Goal: Information Seeking & Learning: Learn about a topic

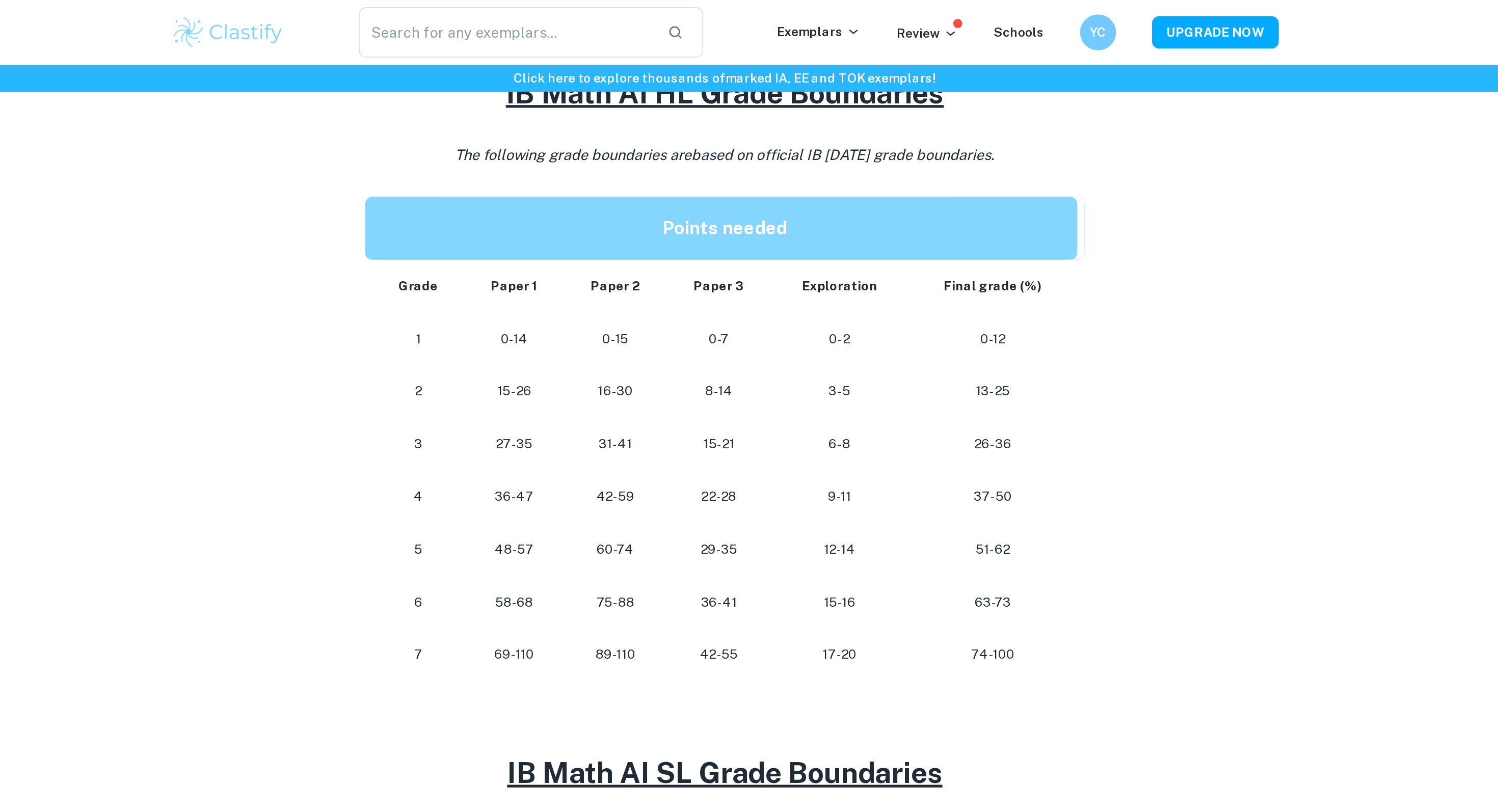
scroll to position [240, 0]
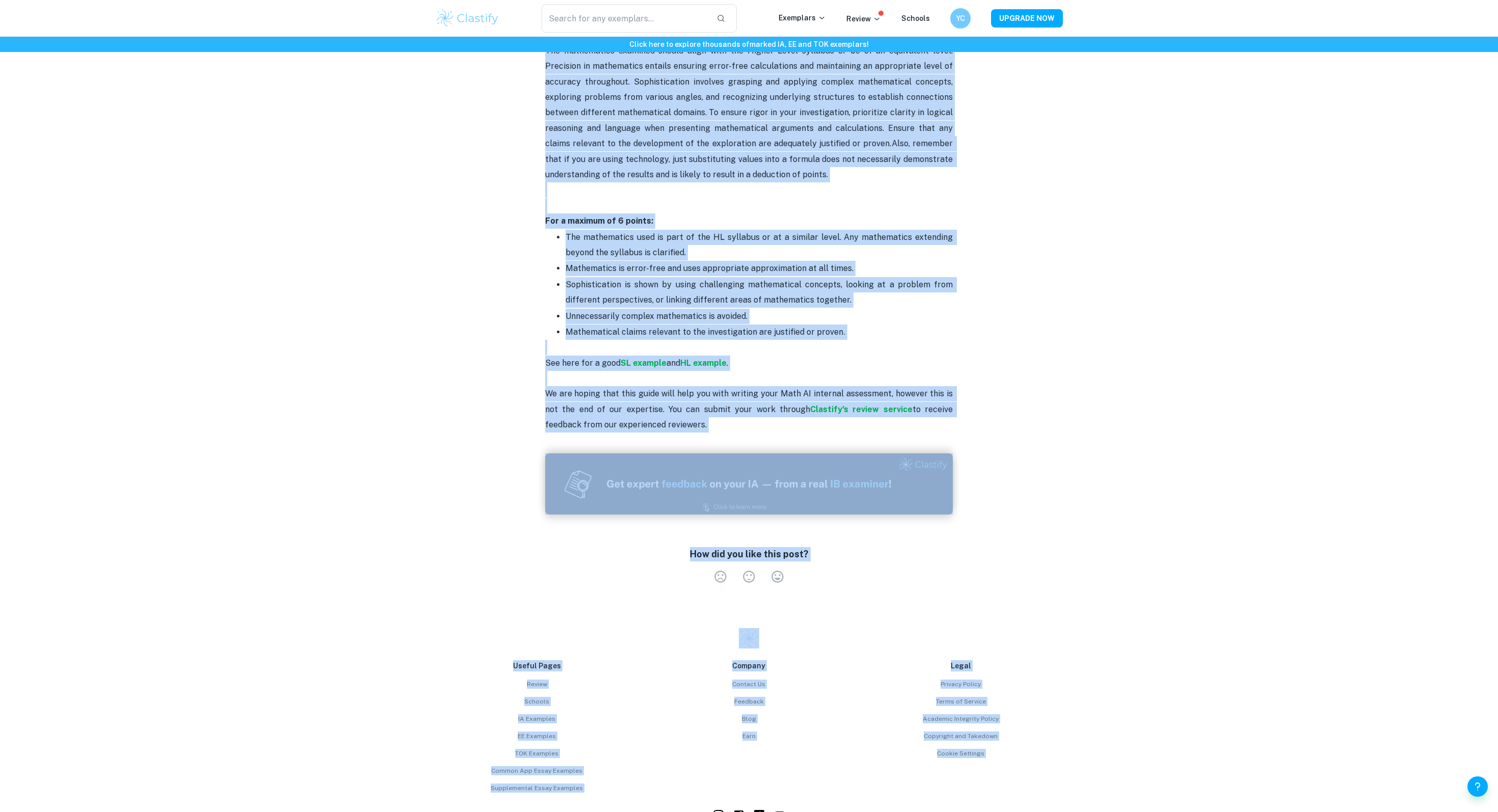
scroll to position [2051, 0]
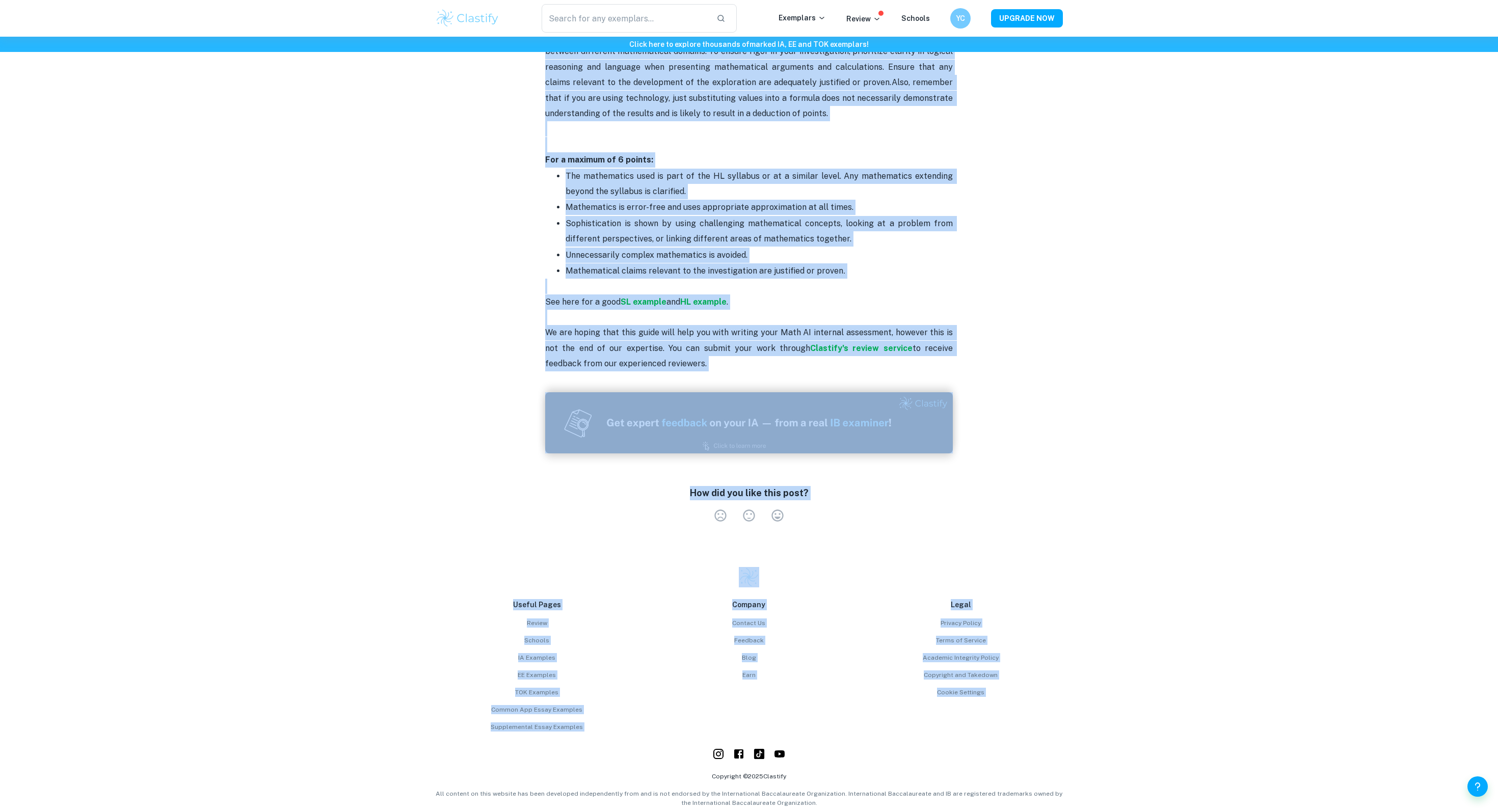
copy div "Lore IP DO Sitametc adi Elitseddo Ei temp Inci UT laboreet doloremagn aliquaeni…"
drag, startPoint x: 616, startPoint y: 418, endPoint x: 782, endPoint y: 343, distance: 182.2
